Goal: Task Accomplishment & Management: Complete application form

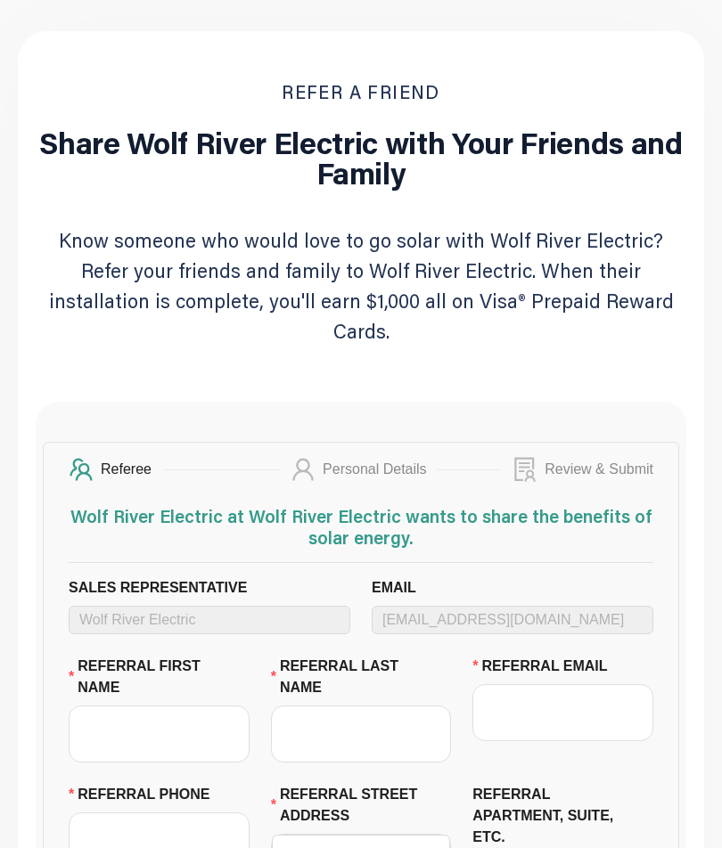
scroll to position [74, 0]
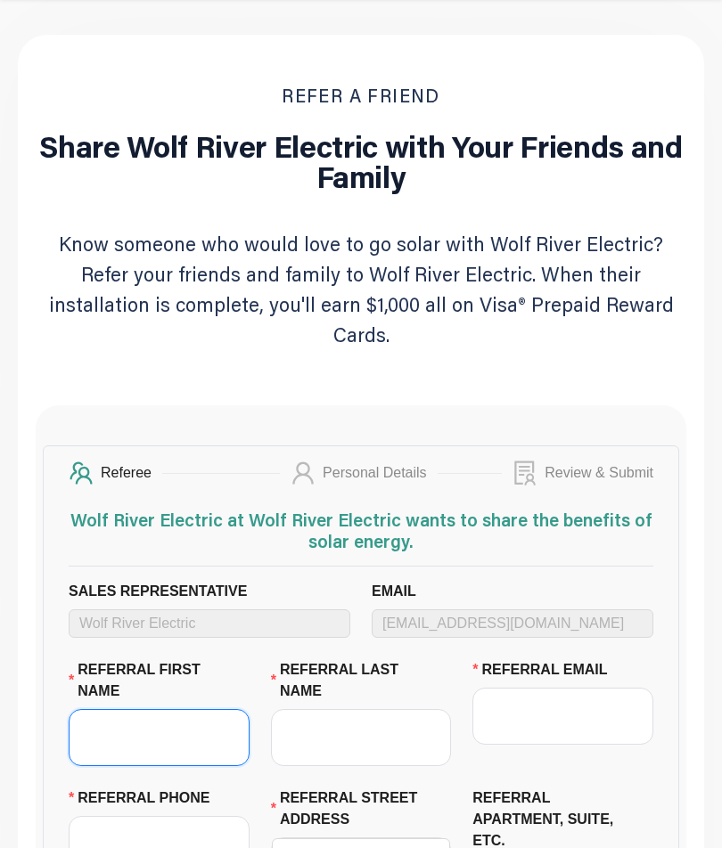
click at [200, 709] on input "REFERRAL FIRST NAME" at bounding box center [159, 737] width 181 height 57
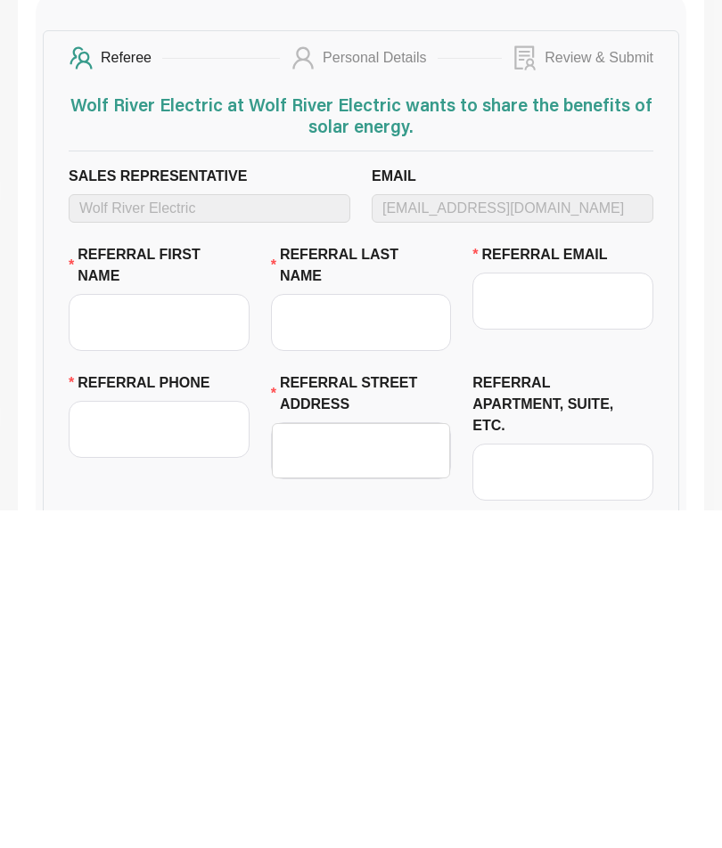
click at [212, 503] on label "Sales Representative" at bounding box center [165, 513] width 192 height 21
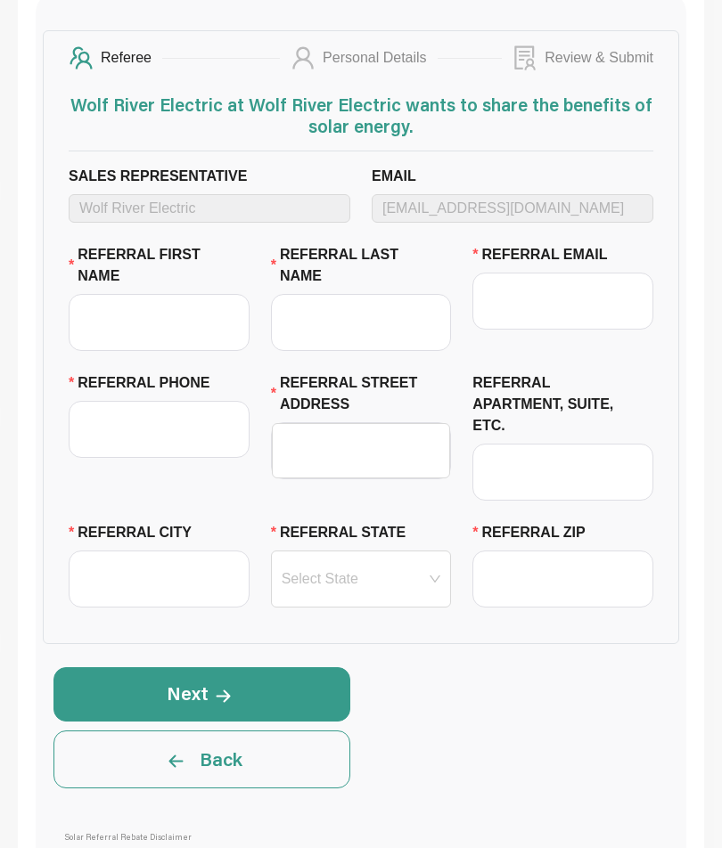
click at [269, 197] on div "Sales Representative Wolf River Electric" at bounding box center [209, 205] width 303 height 78
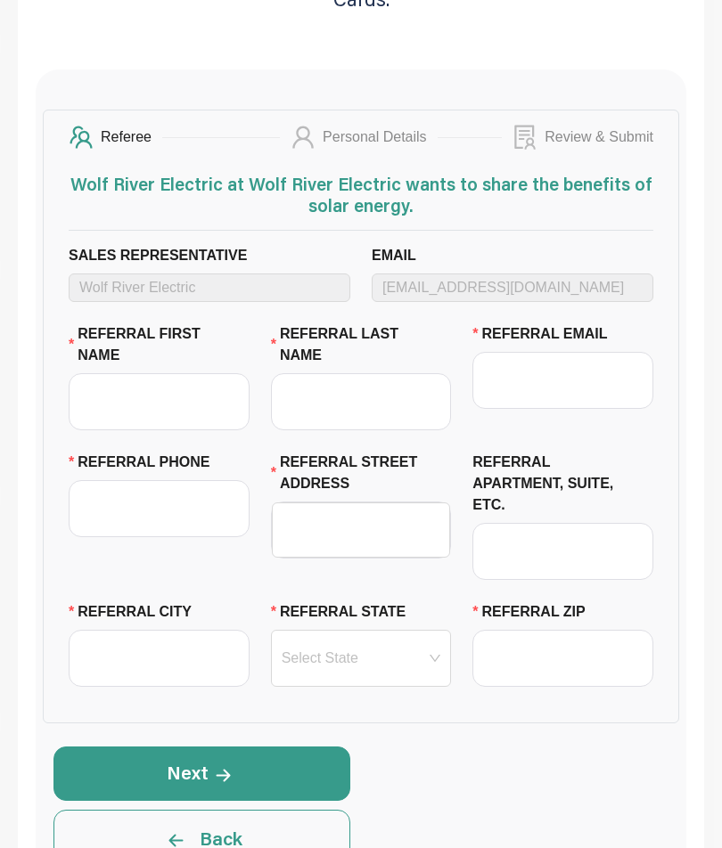
scroll to position [408, 0]
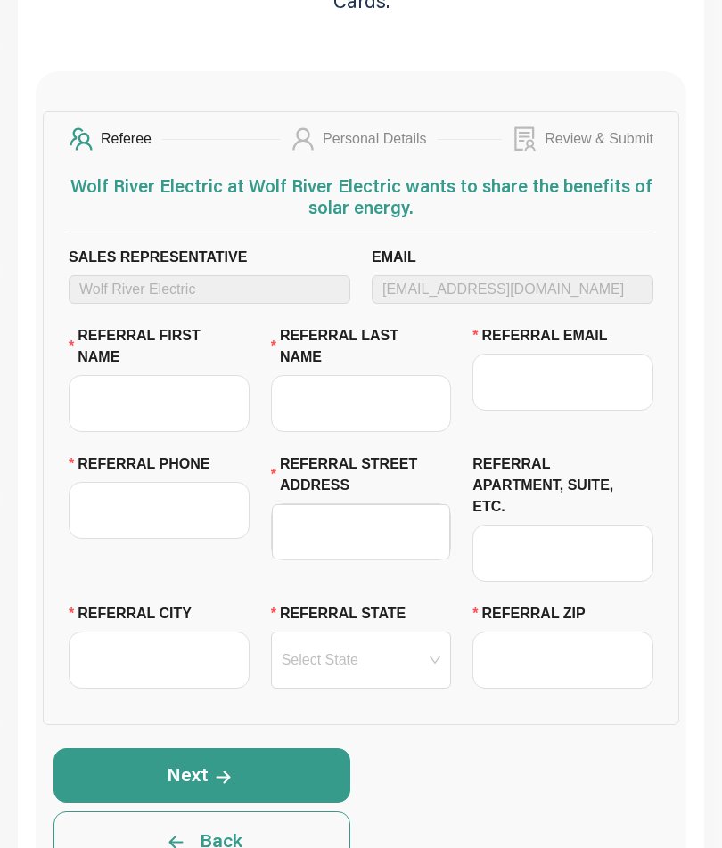
click at [151, 140] on div "Referee Personal Details Review & Submit Wolf River Electric at Wolf River Elec…" at bounding box center [361, 418] width 636 height 615
click at [131, 127] on div "Referee" at bounding box center [131, 139] width 61 height 25
click at [403, 139] on div "Referee Personal Details Review & Submit Wolf River Electric at Wolf River Elec…" at bounding box center [361, 418] width 636 height 615
click at [402, 139] on div "Referee Personal Details Review & Submit Wolf River Electric at Wolf River Elec…" at bounding box center [361, 418] width 636 height 615
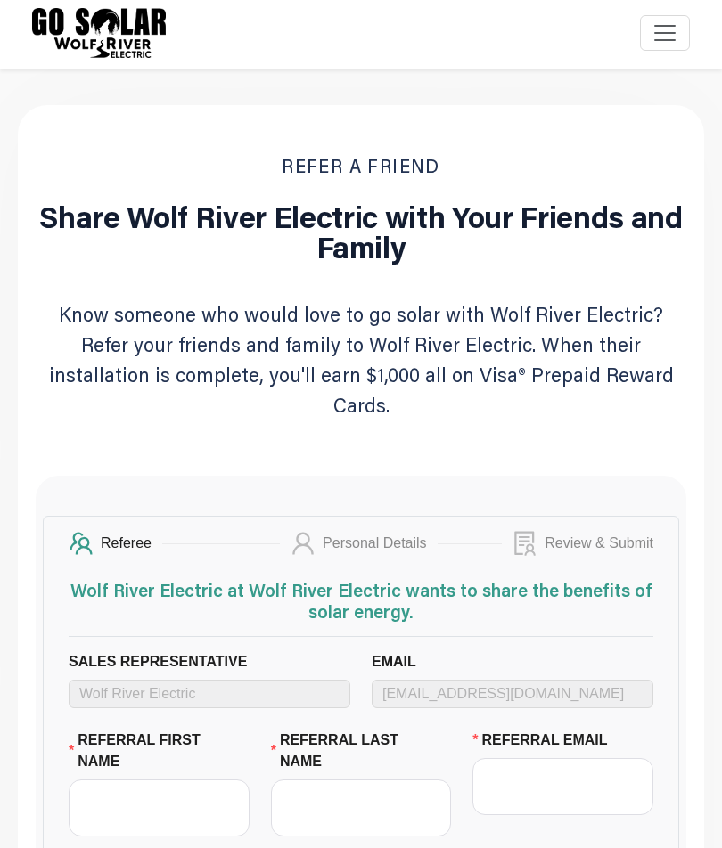
scroll to position [0, 0]
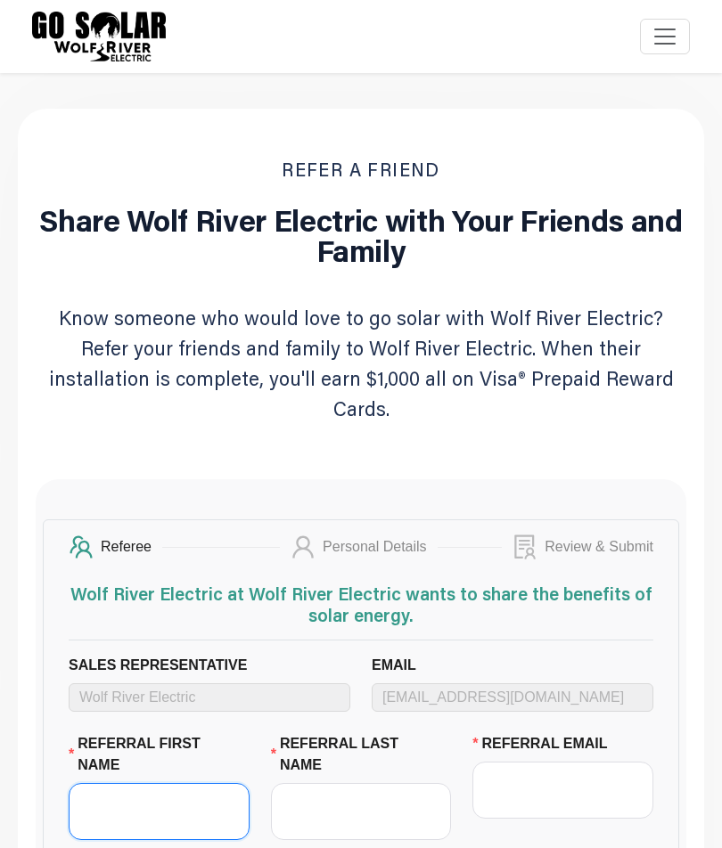
click at [140, 799] on input "REFERRAL FIRST NAME" at bounding box center [159, 811] width 181 height 57
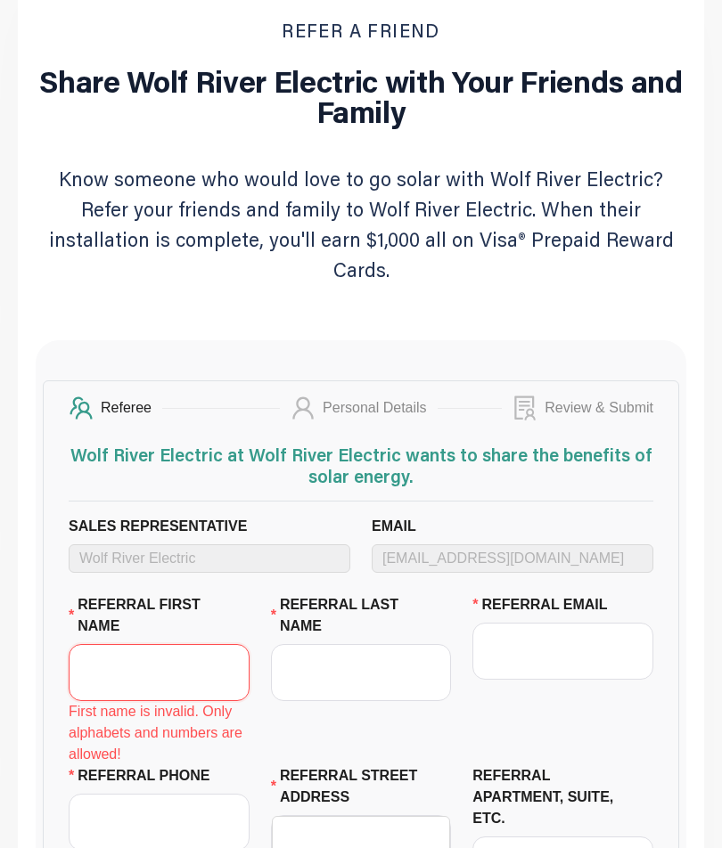
scroll to position [115, 0]
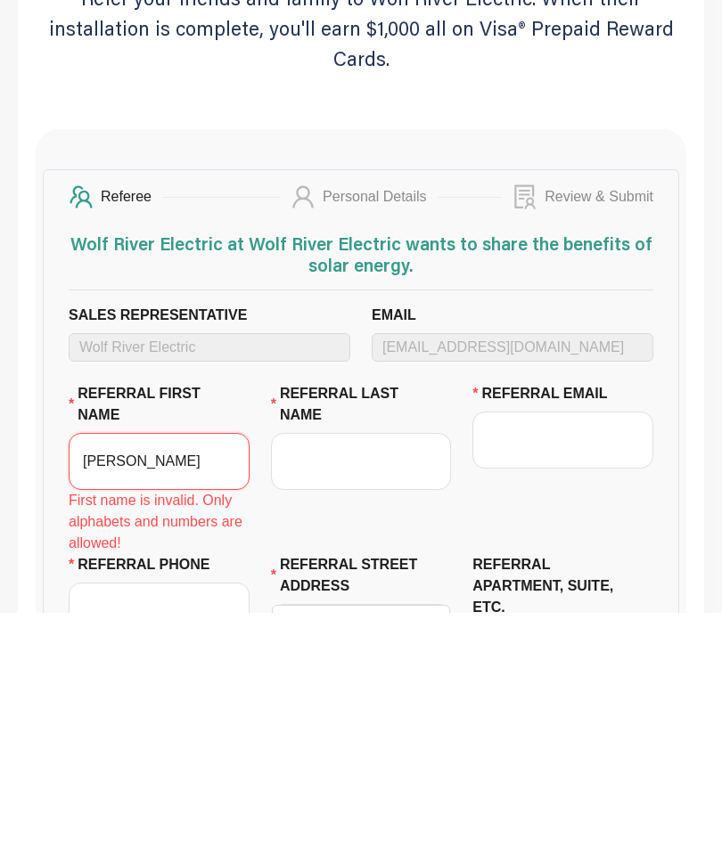
type input "[PERSON_NAME]"
click at [378, 668] on input "REFERRAL LAST NAME" at bounding box center [361, 696] width 181 height 57
type input "Nelander"
click at [170, 668] on input "[PERSON_NAME]" at bounding box center [159, 696] width 181 height 57
click at [570, 647] on input "REFERRAL EMAIL" at bounding box center [562, 675] width 181 height 57
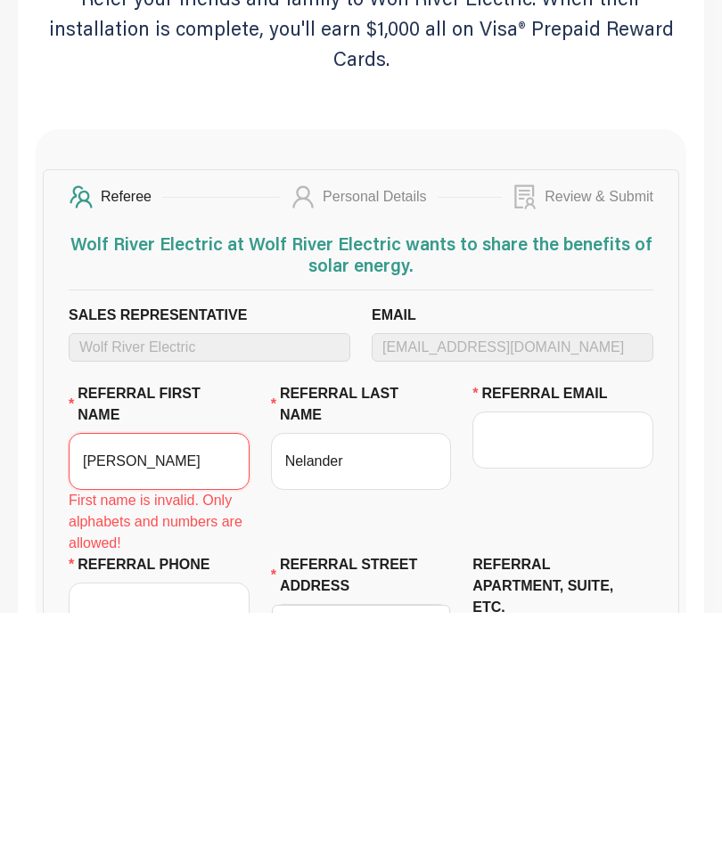
click at [83, 668] on input "[PERSON_NAME]" at bounding box center [159, 696] width 181 height 57
click at [583, 647] on input "REFERRAL EMAIL" at bounding box center [562, 675] width 181 height 57
click at [565, 647] on input "REFERRAL EMAIL" at bounding box center [562, 675] width 181 height 57
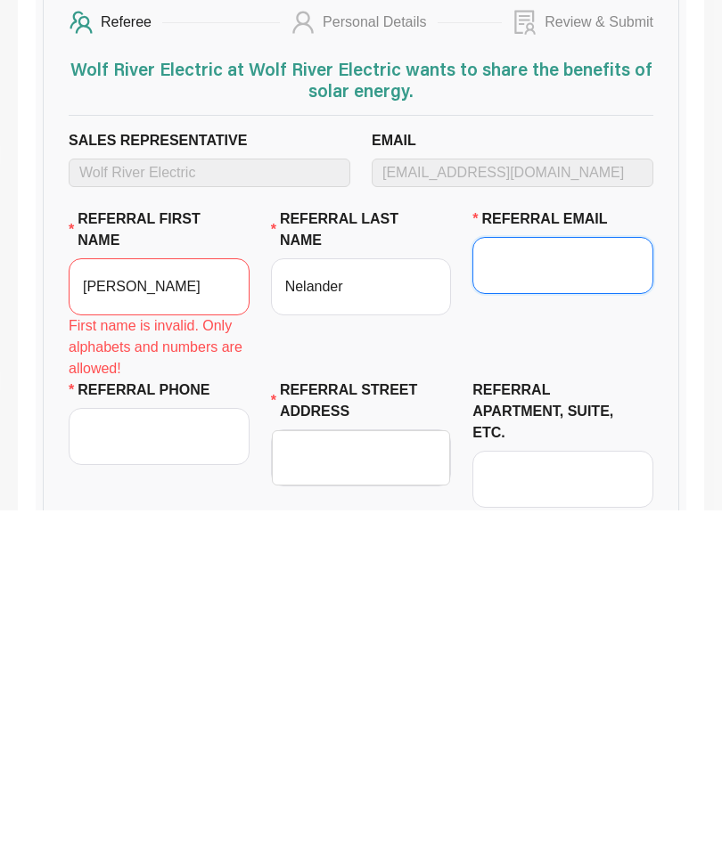
scroll to position [212, 0]
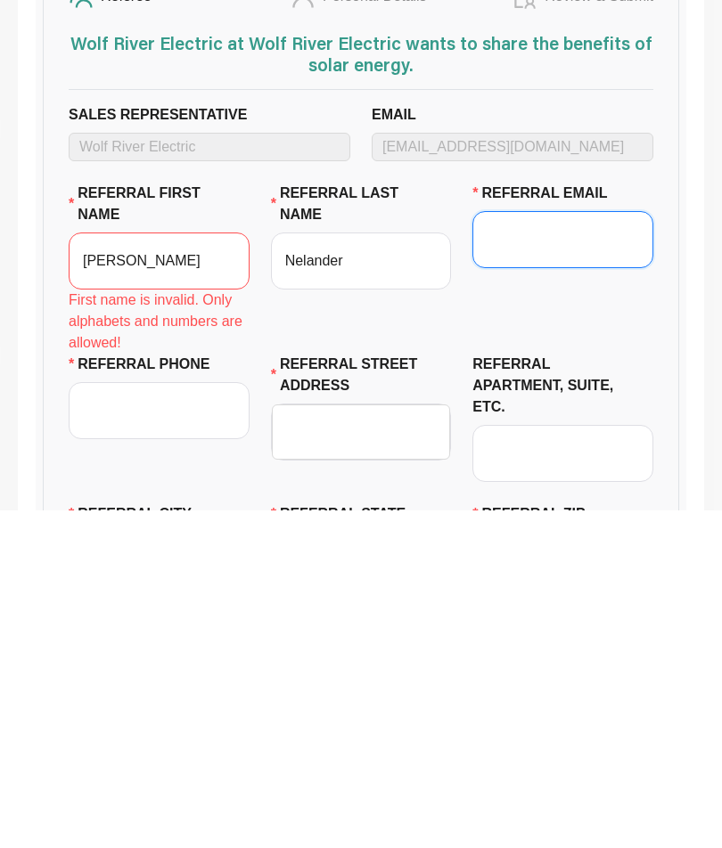
click at [593, 550] on input "REFERRAL EMAIL" at bounding box center [562, 578] width 181 height 57
click at [485, 550] on input "[EMAIL_ADDRESS][DOMAIN_NAME]" at bounding box center [562, 578] width 181 height 57
click at [601, 550] on input "[EMAIL_ADDRESS][DOMAIN_NAME]" at bounding box center [562, 578] width 181 height 57
type input "[EMAIL_ADDRESS][DOMAIN_NAME]"
click at [141, 571] on input "[PERSON_NAME]" at bounding box center [159, 599] width 181 height 57
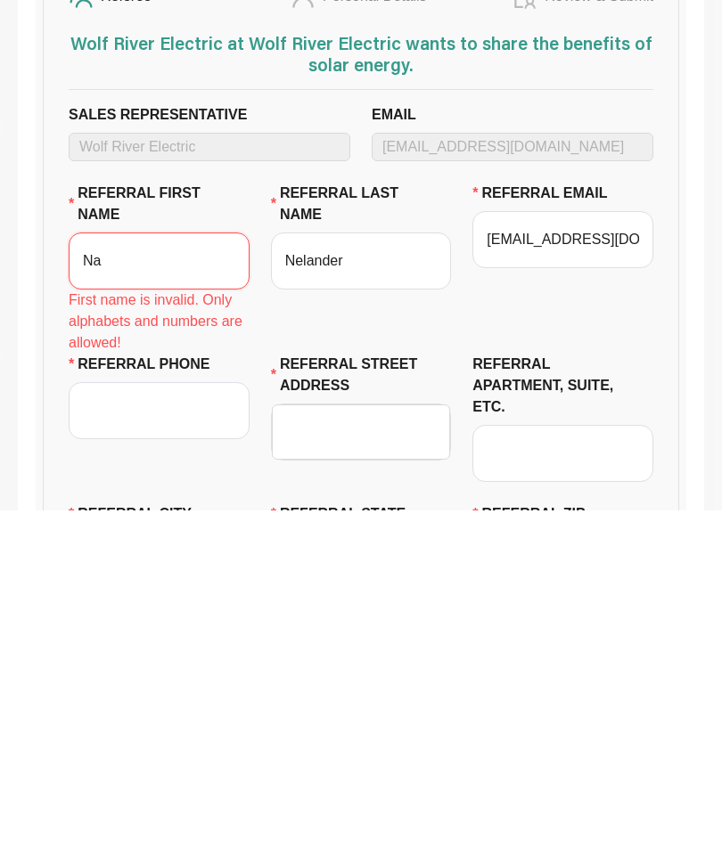
type input "N"
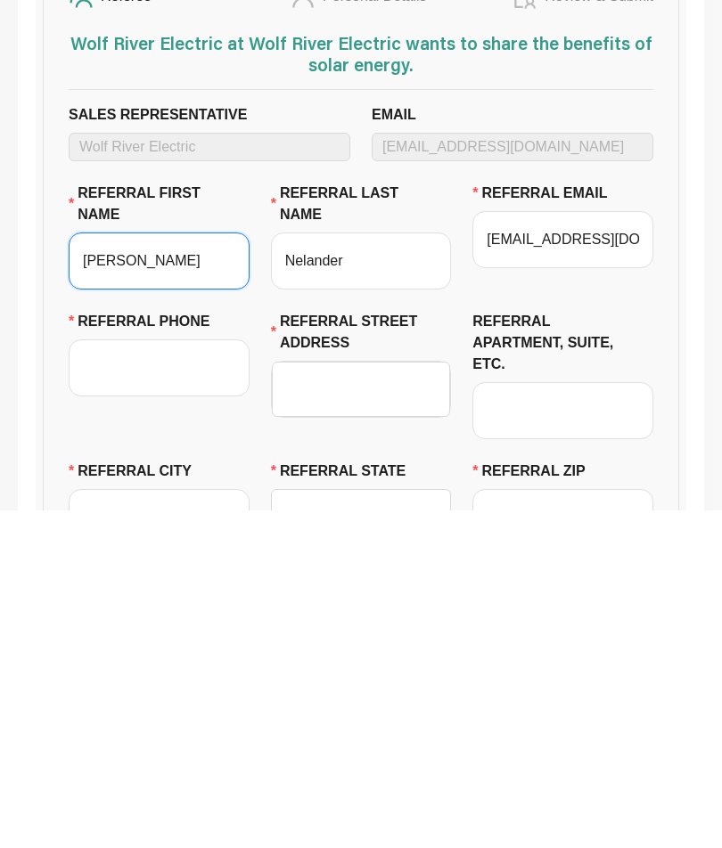
type input "[PERSON_NAME]"
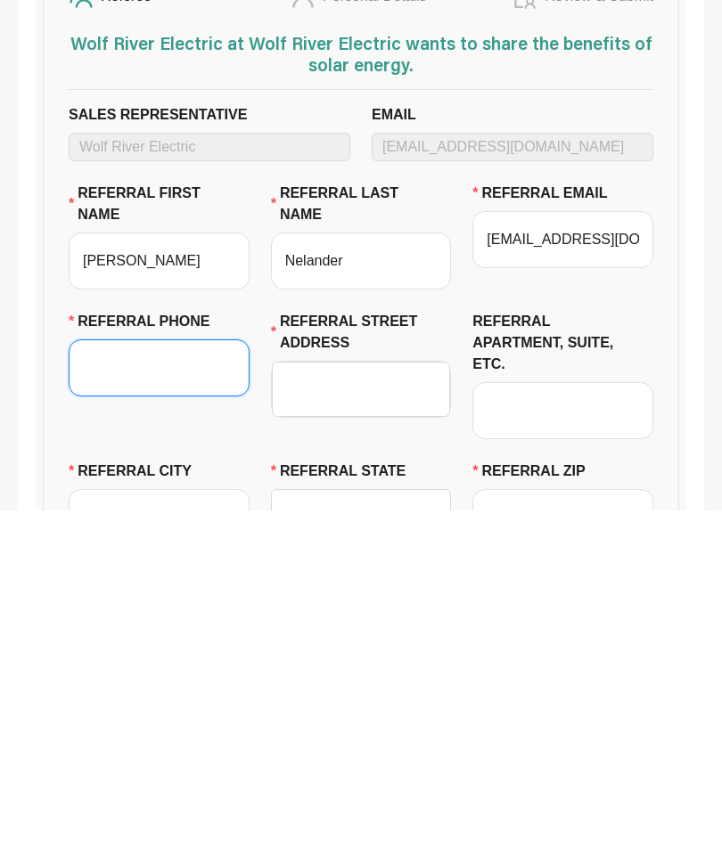
click at [146, 678] on input "REFERRAL PHONE" at bounding box center [159, 706] width 181 height 57
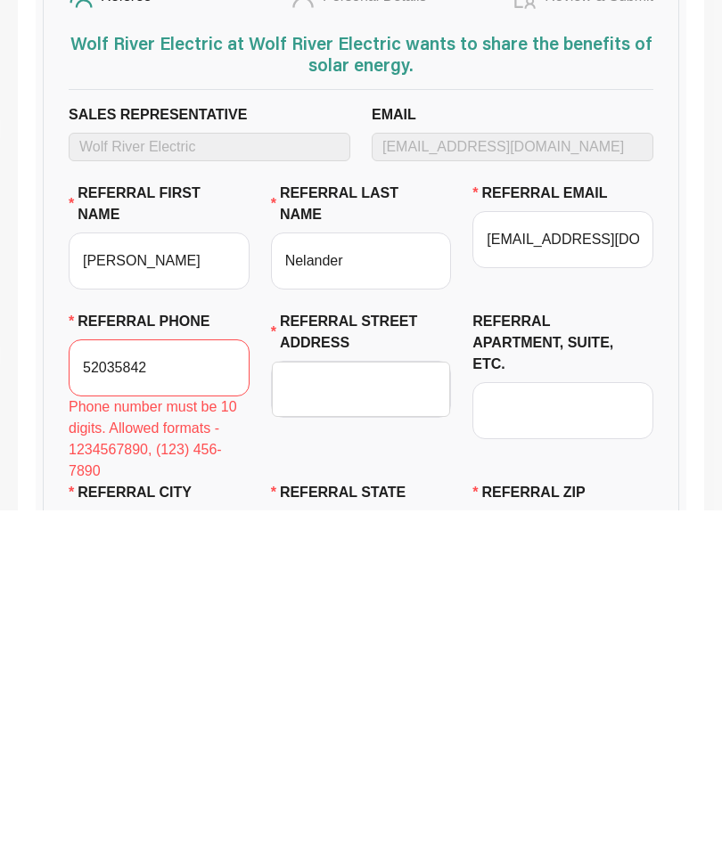
click at [421, 701] on input "REFERRAL STREET ADDRESS" at bounding box center [361, 727] width 158 height 53
click at [149, 678] on input "52035842" at bounding box center [159, 706] width 181 height 57
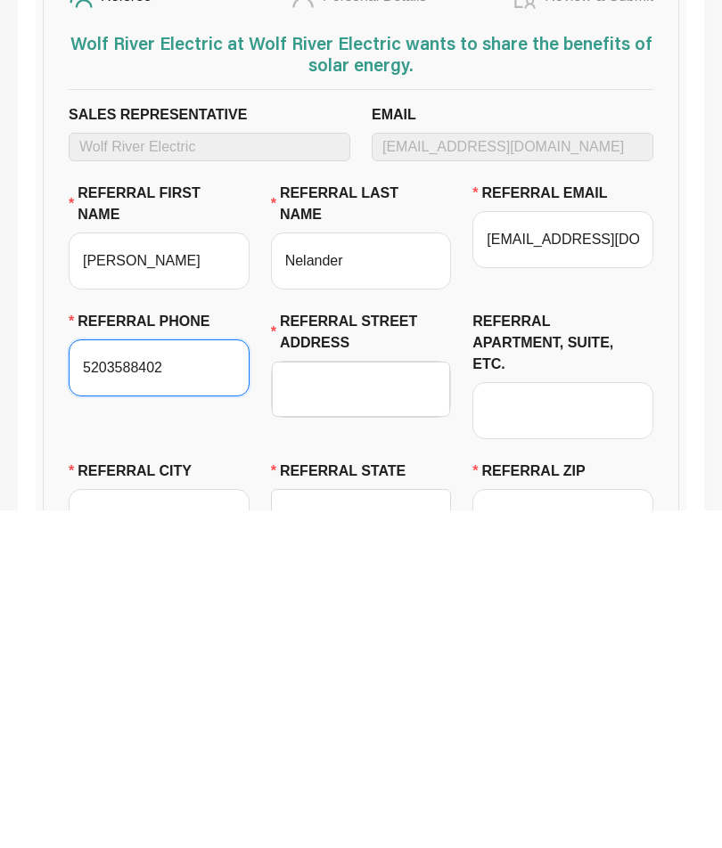
type input "5203588402"
click at [381, 701] on input "REFERRAL STREET ADDRESS" at bounding box center [361, 727] width 158 height 53
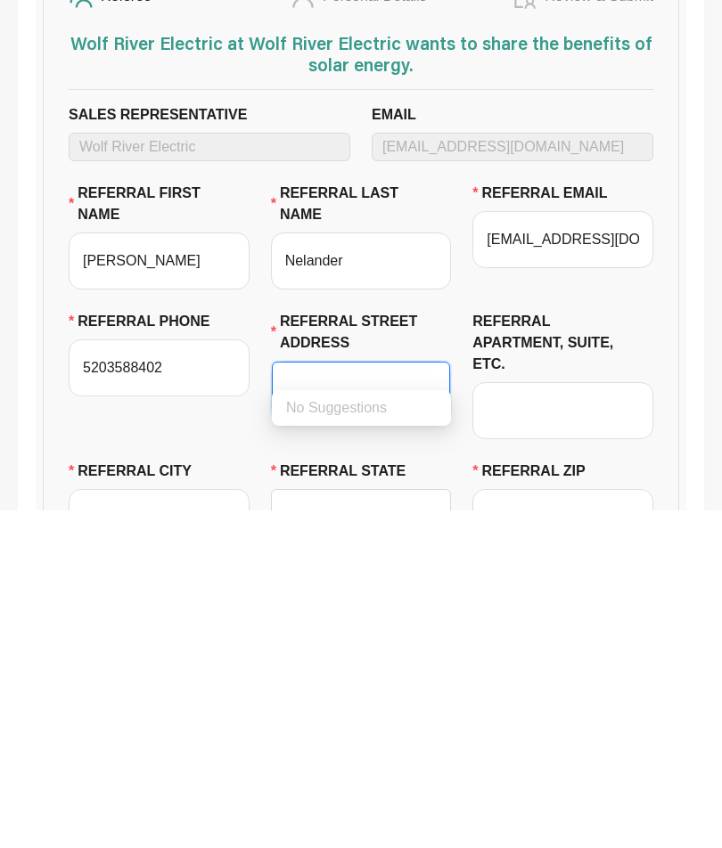
type input "709 south 13th"
type input "[PERSON_NAME]"
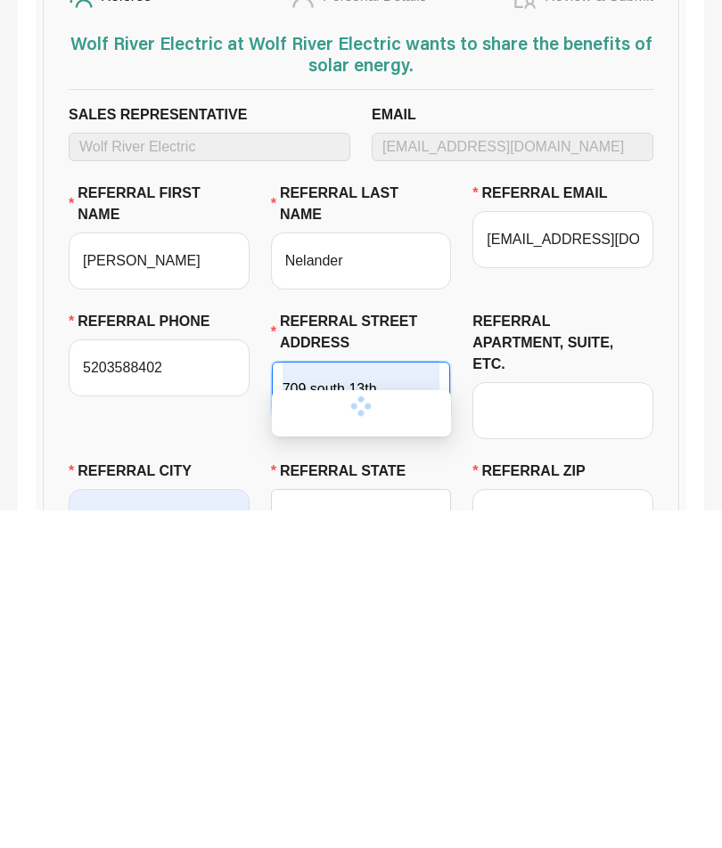
type input "CO"
type input "81067"
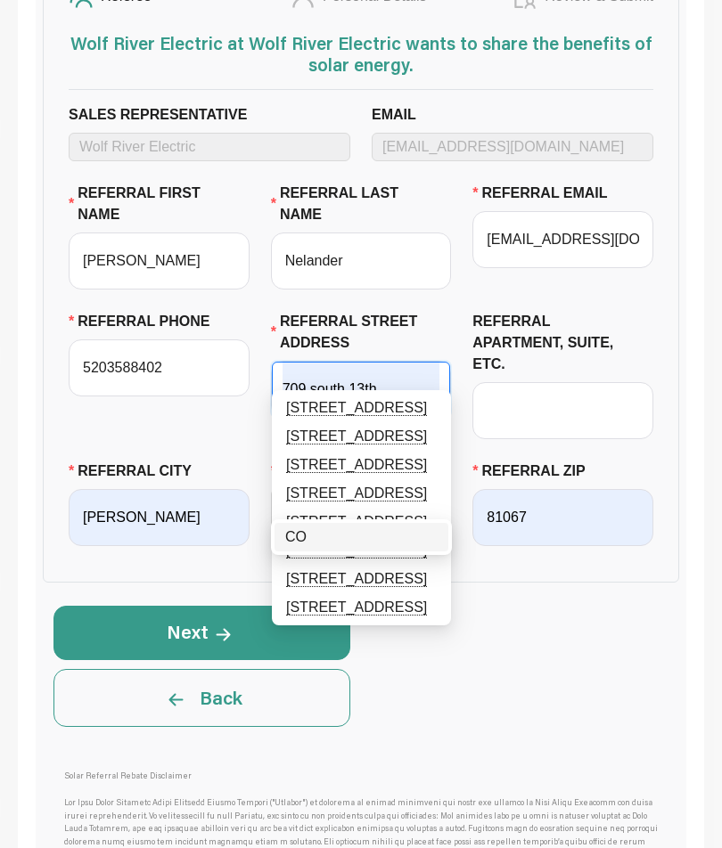
click at [390, 372] on input "709 south 13th" at bounding box center [361, 389] width 158 height 53
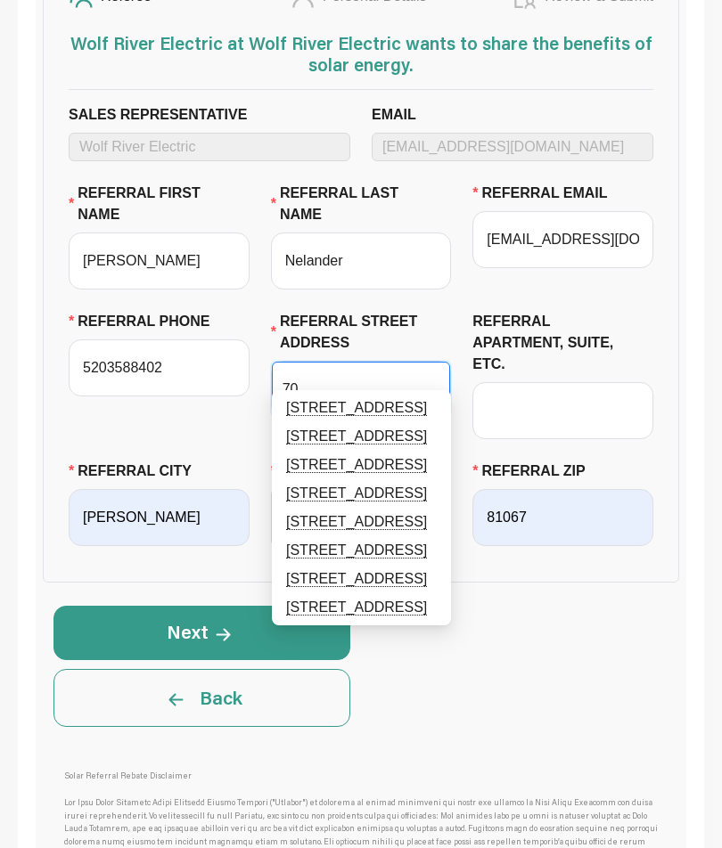
type input "7"
type input "700 north 12th"
click at [163, 391] on div "REFERRAL PHONE [PHONE_NUMBER]" at bounding box center [159, 387] width 202 height 150
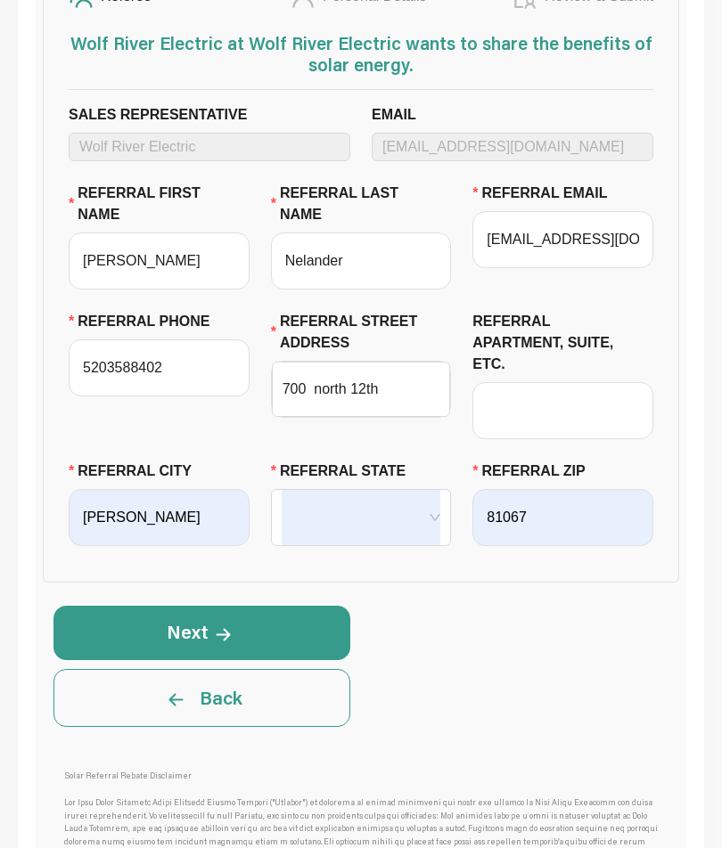
scroll to position [551, 0]
click at [396, 490] on input "REFERRAL STATE" at bounding box center [362, 517] width 160 height 55
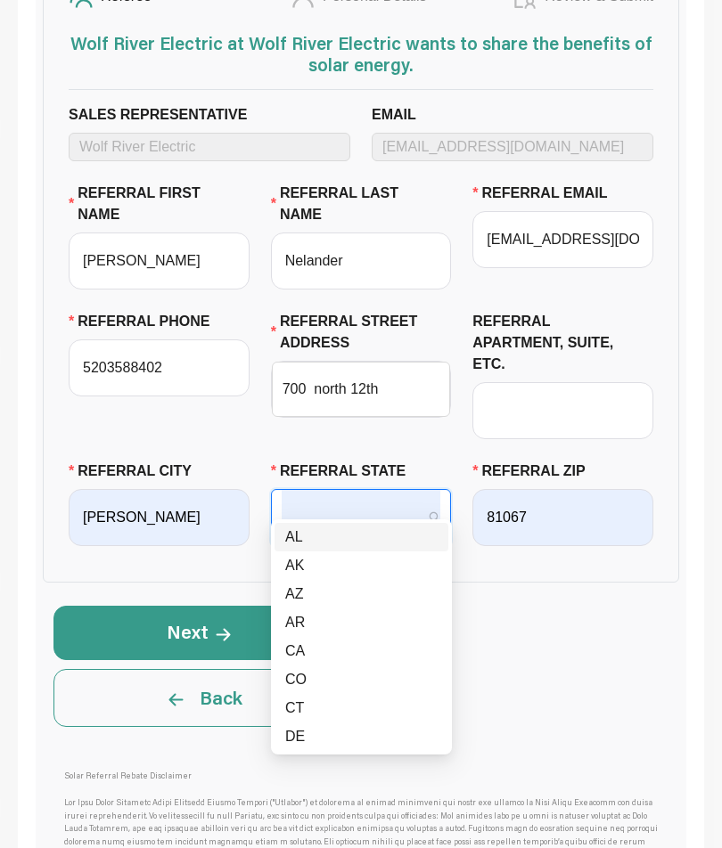
scroll to position [550, 0]
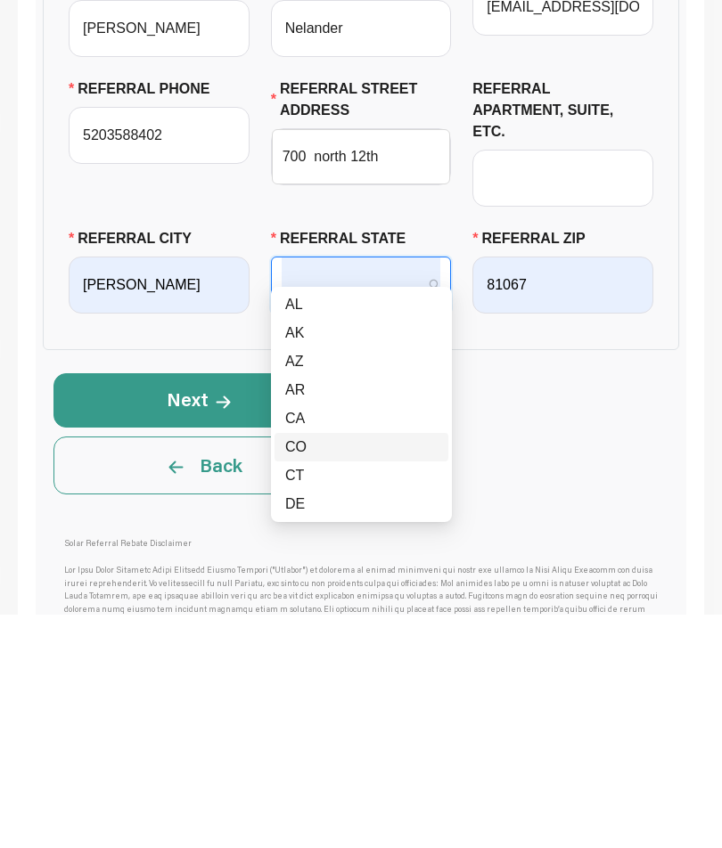
click at [347, 670] on div "CO" at bounding box center [361, 680] width 152 height 21
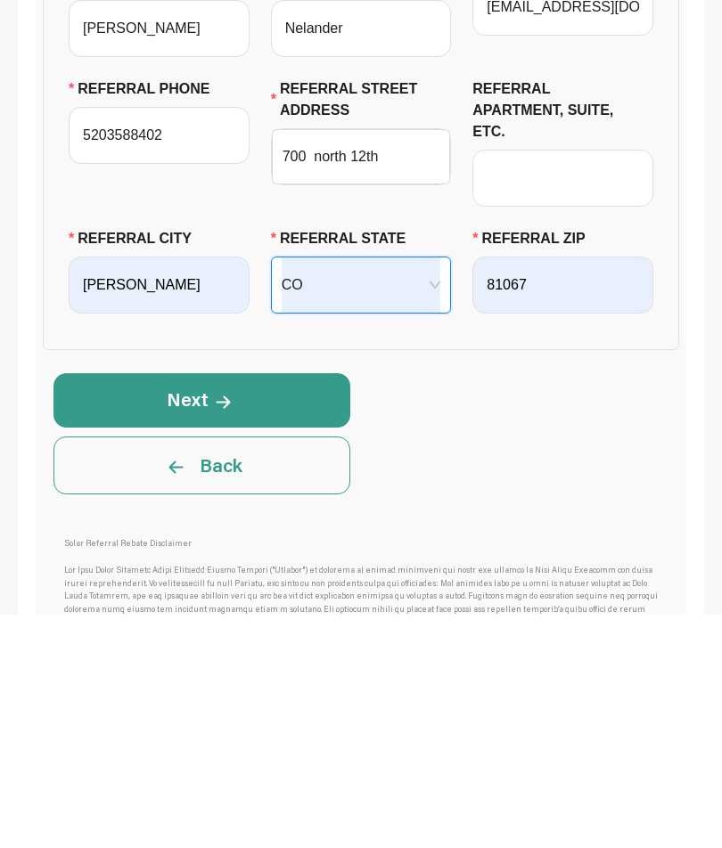
click at [84, 607] on button "Next" at bounding box center [201, 633] width 297 height 53
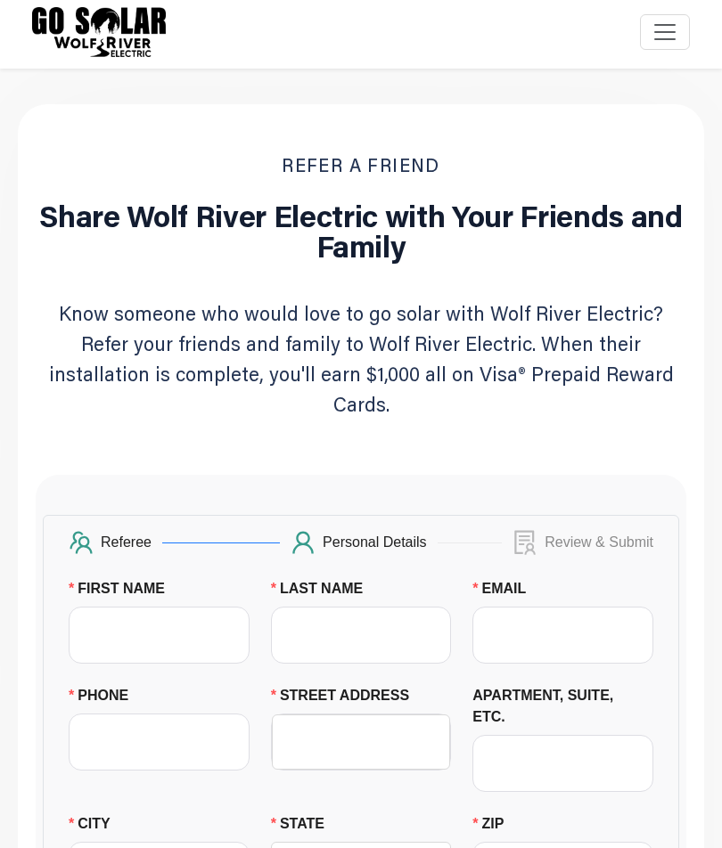
scroll to position [0, 0]
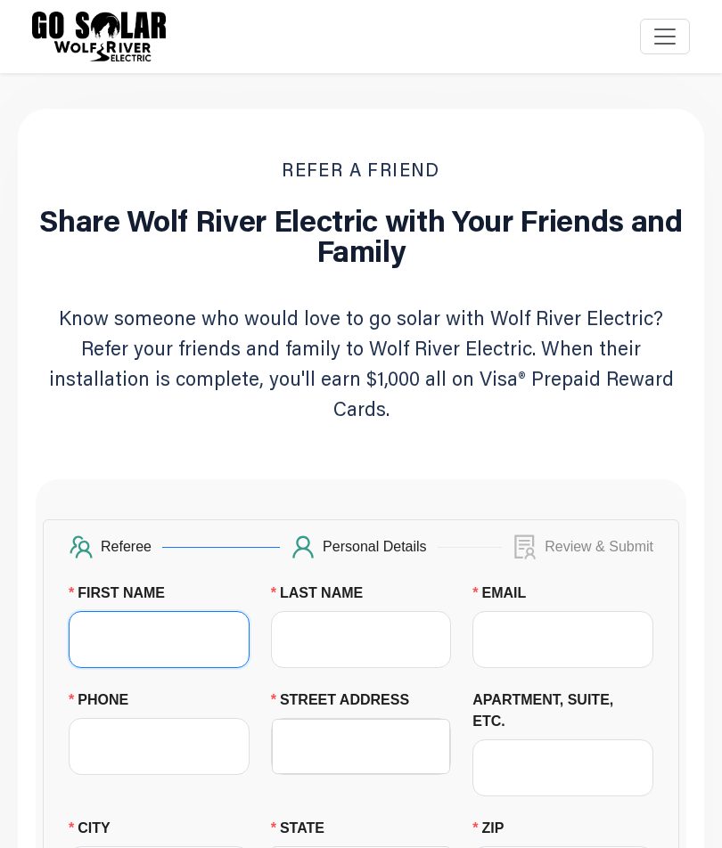
click at [102, 611] on input "FIRST NAME" at bounding box center [159, 639] width 181 height 57
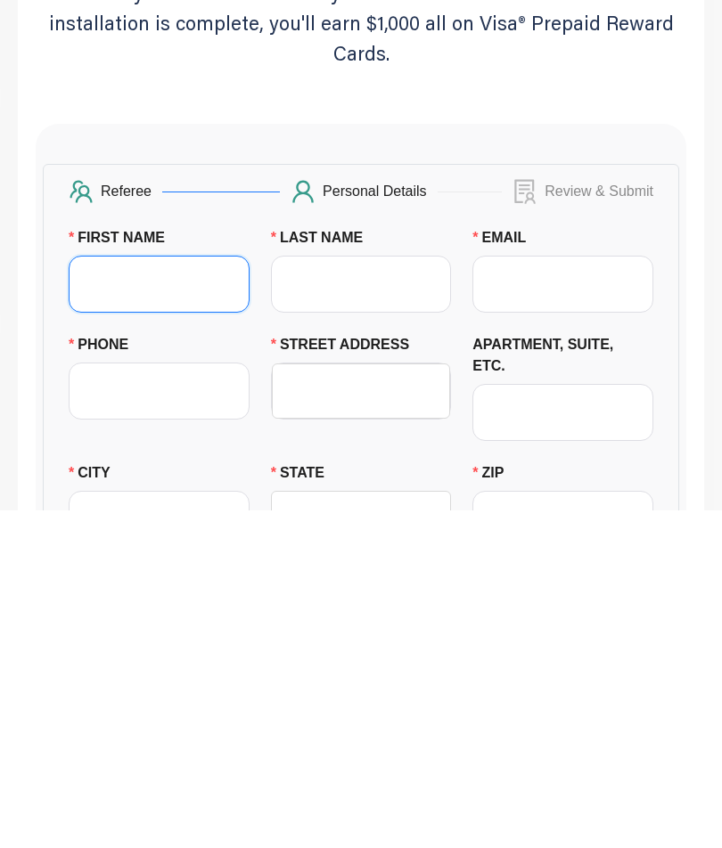
type input "[PERSON_NAME]"
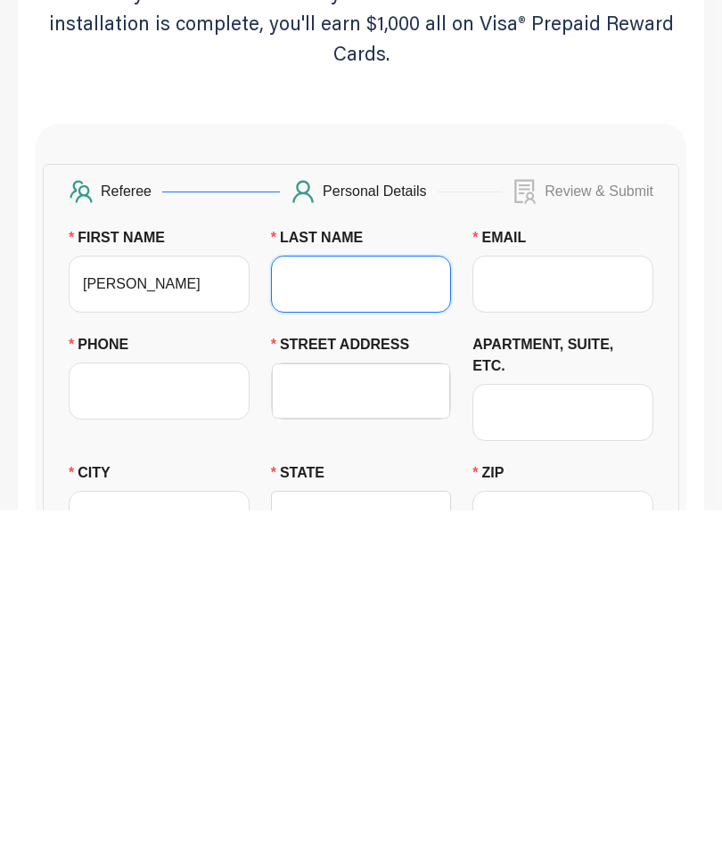
type input "[PERSON_NAME]"
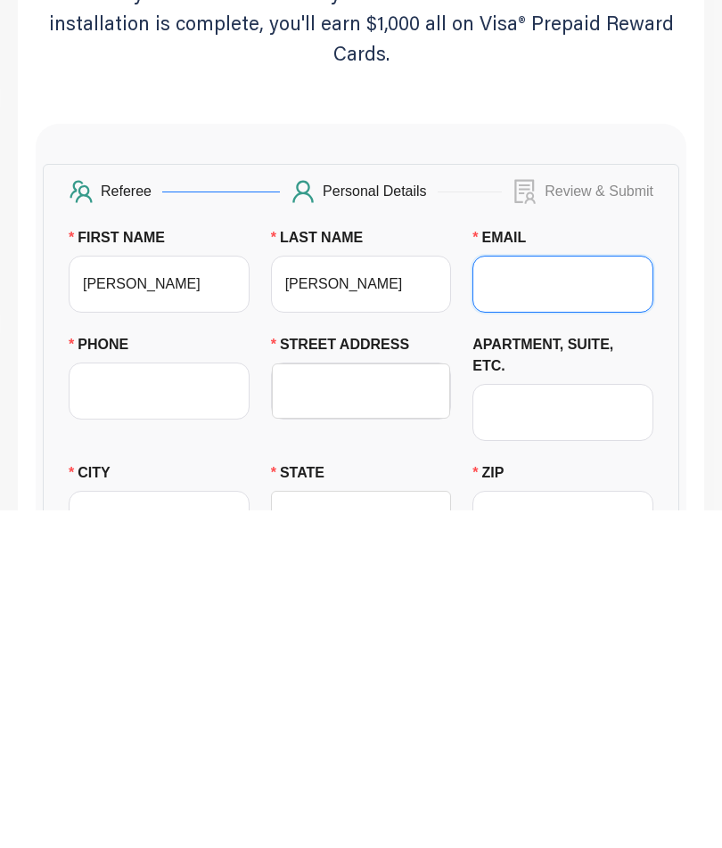
type input "[EMAIL_ADDRESS][DOMAIN_NAME]"
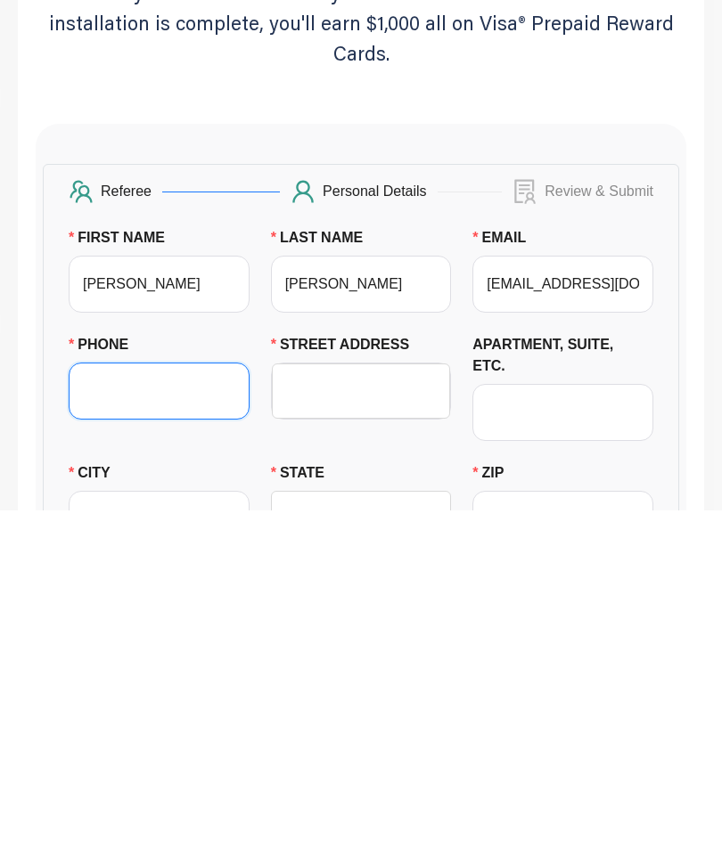
type input "7195041048"
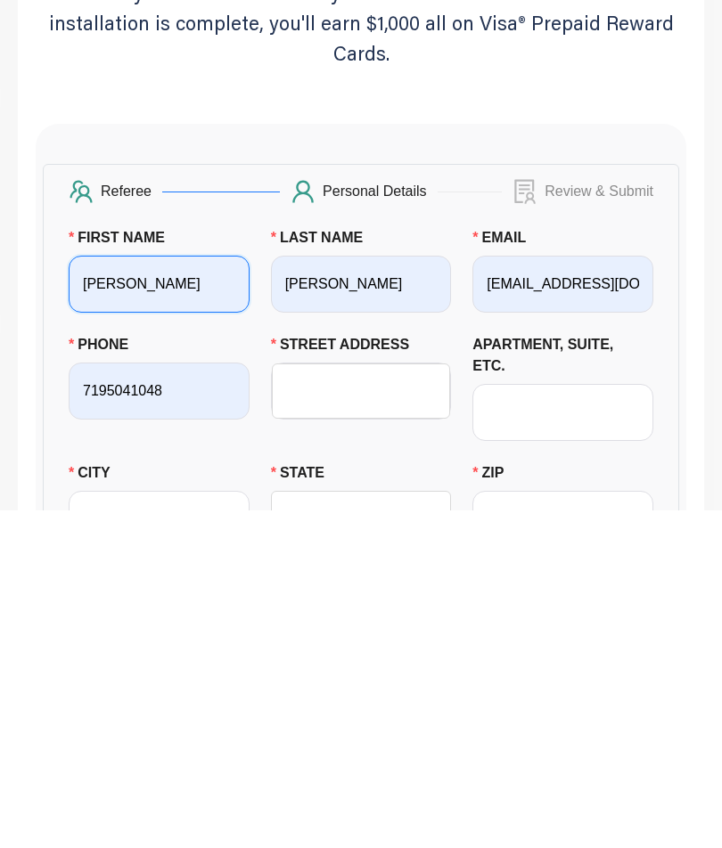
scroll to position [356, 0]
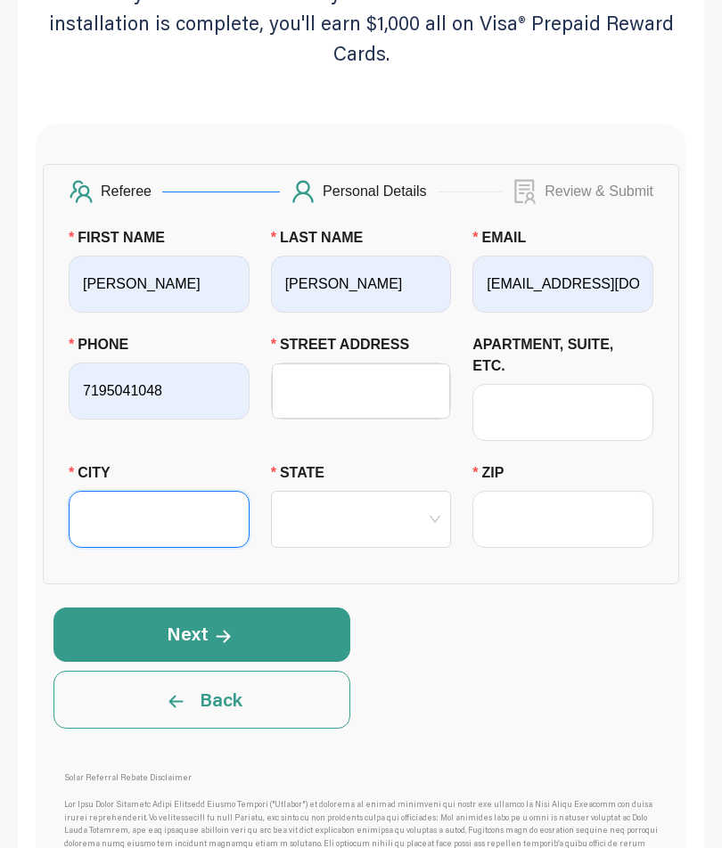
type input "[PERSON_NAME]"
type input "CO"
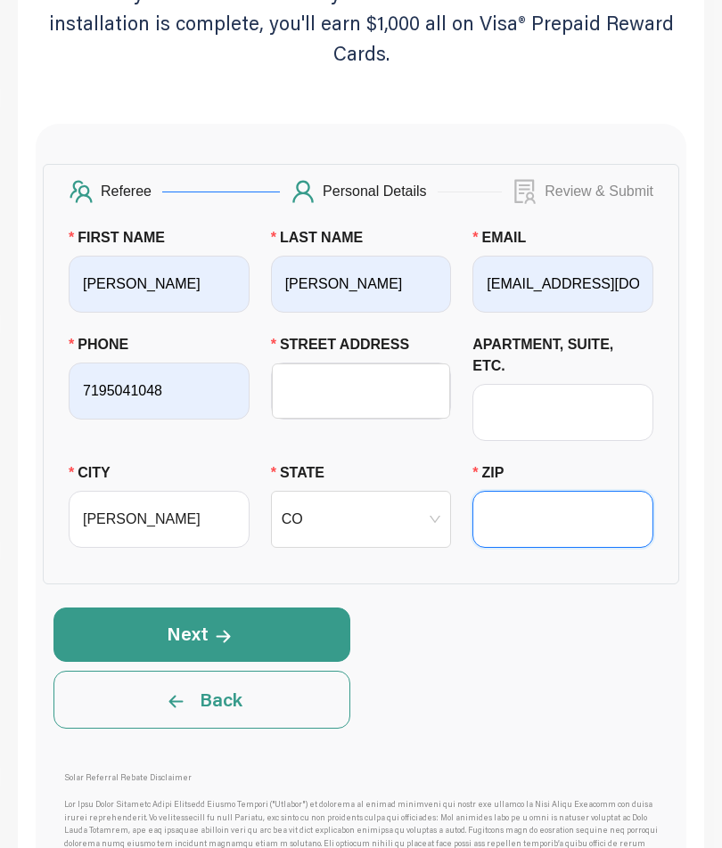
type input "81067"
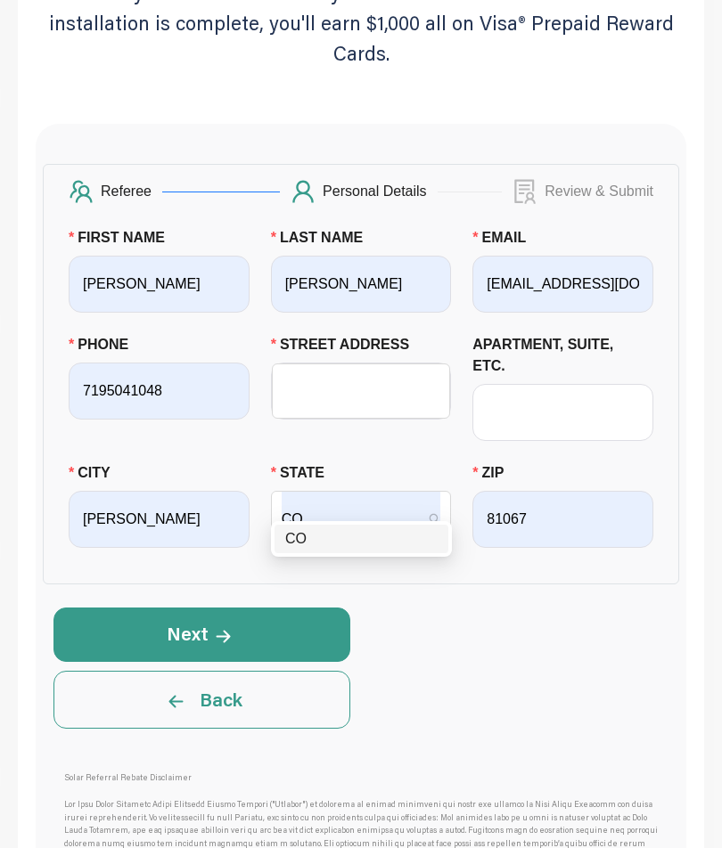
click at [383, 387] on input "STREET ADDRESS" at bounding box center [361, 390] width 158 height 53
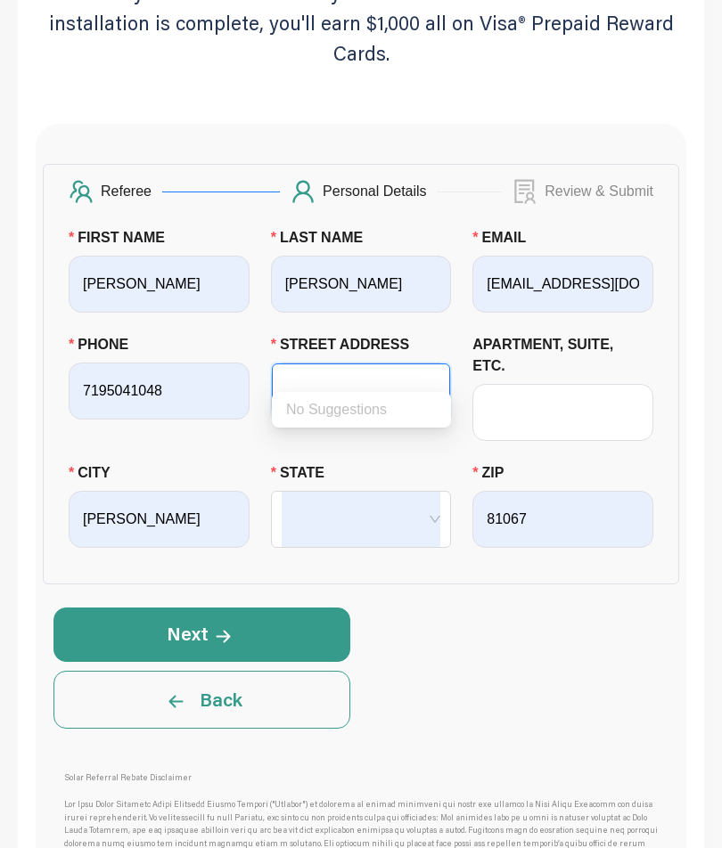
scroll to position [355, 0]
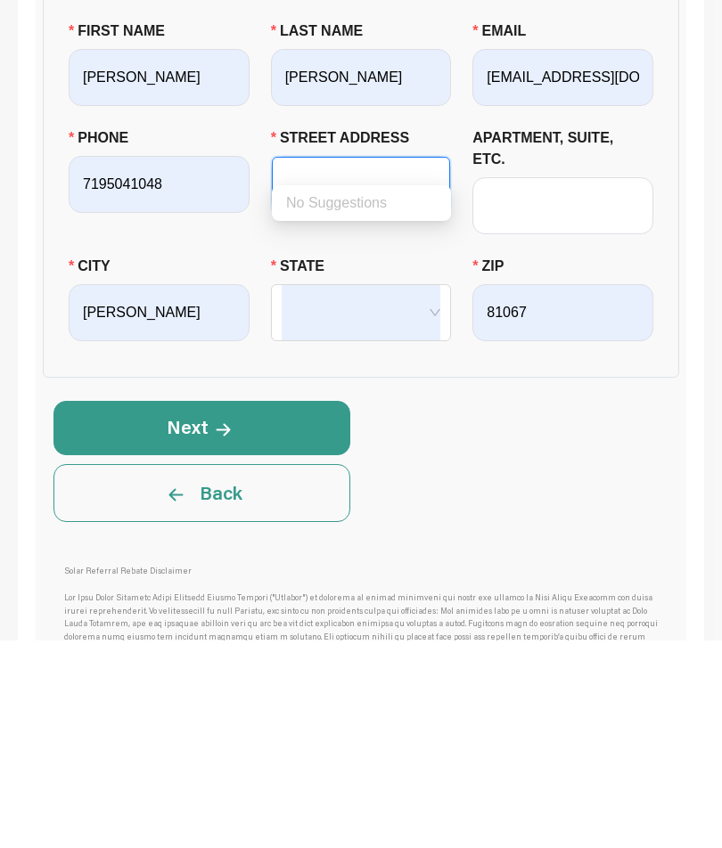
click at [275, 609] on button "Next" at bounding box center [201, 635] width 297 height 53
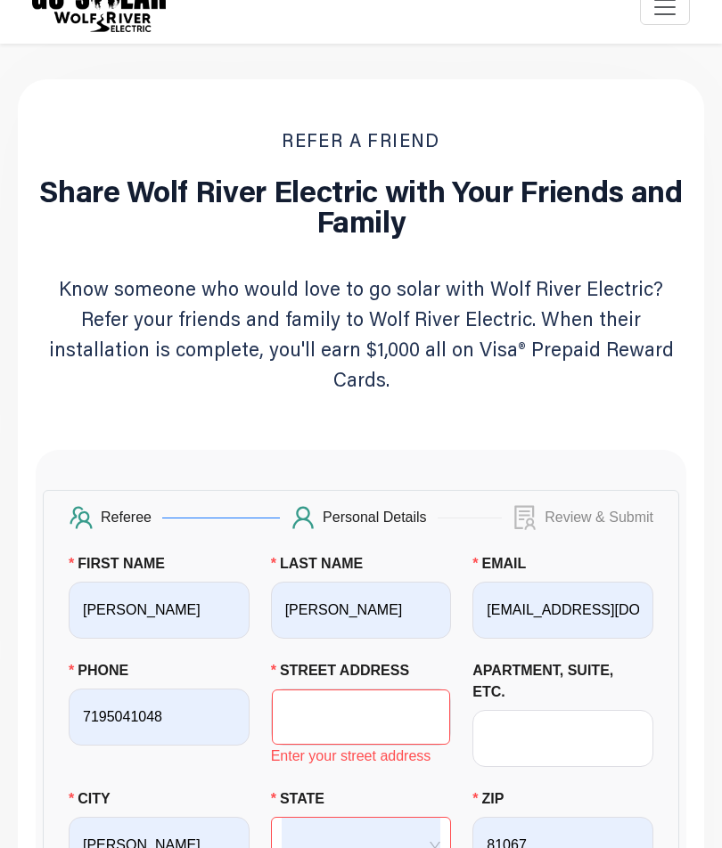
scroll to position [0, 0]
